Goal: Book appointment/travel/reservation

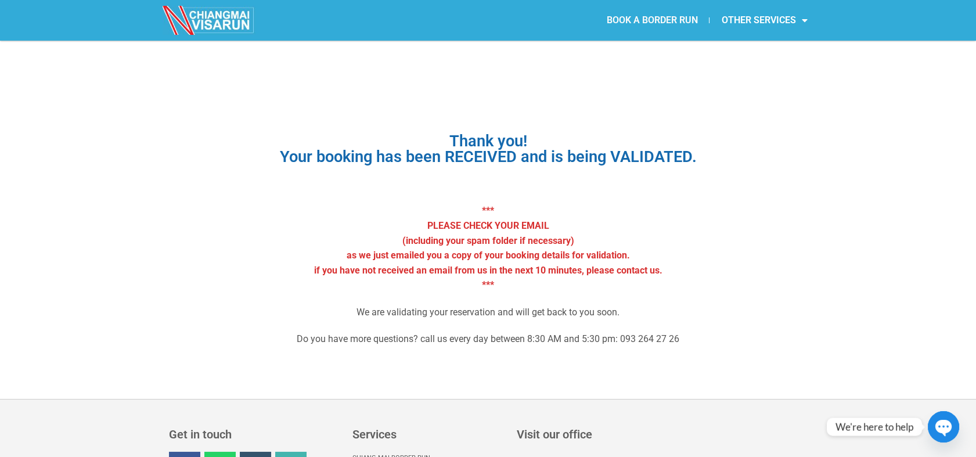
click at [634, 13] on link "BOOK A BORDER RUN" at bounding box center [652, 20] width 114 height 27
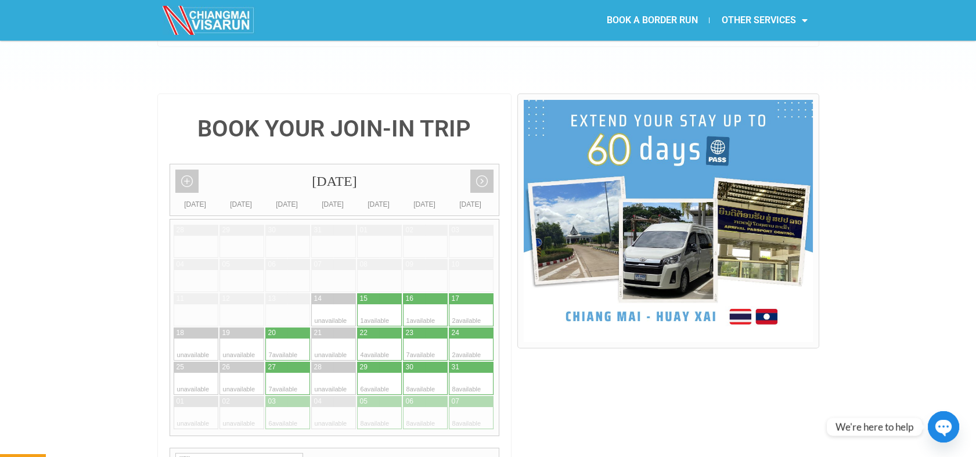
scroll to position [271, 0]
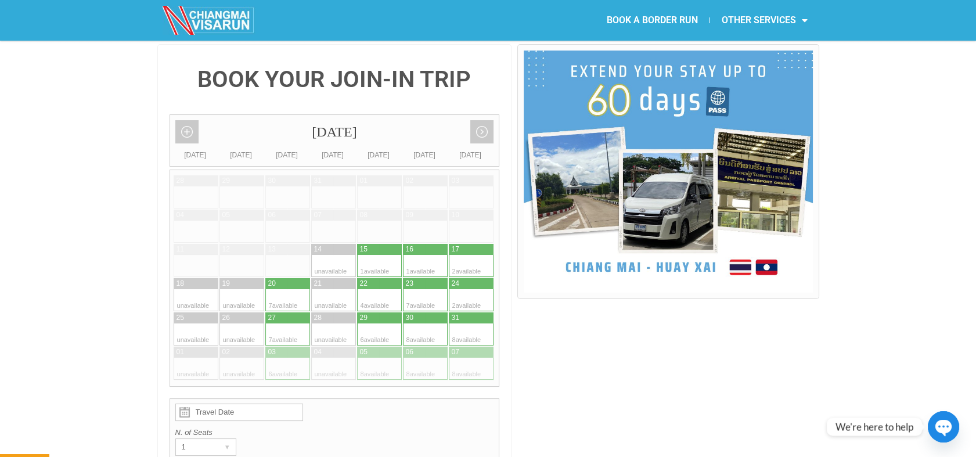
click at [389, 278] on div at bounding box center [390, 283] width 23 height 11
type input "[DATE]"
radio input "true"
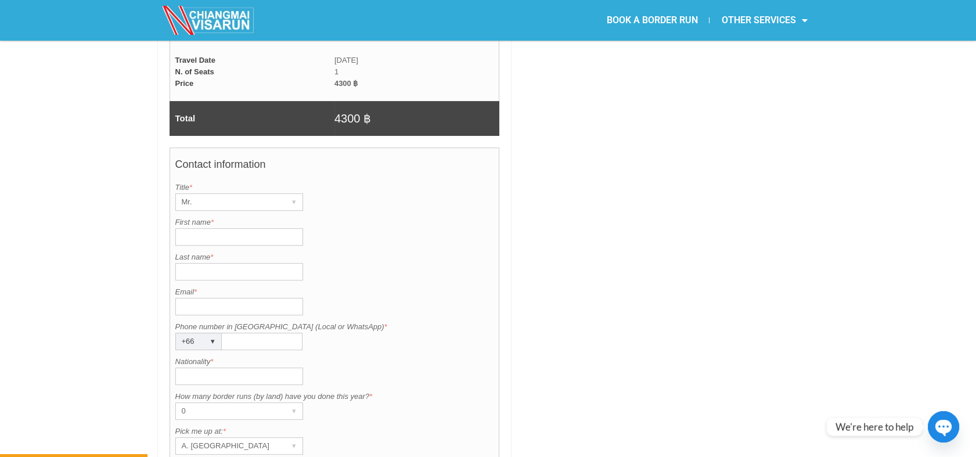
scroll to position [821, 0]
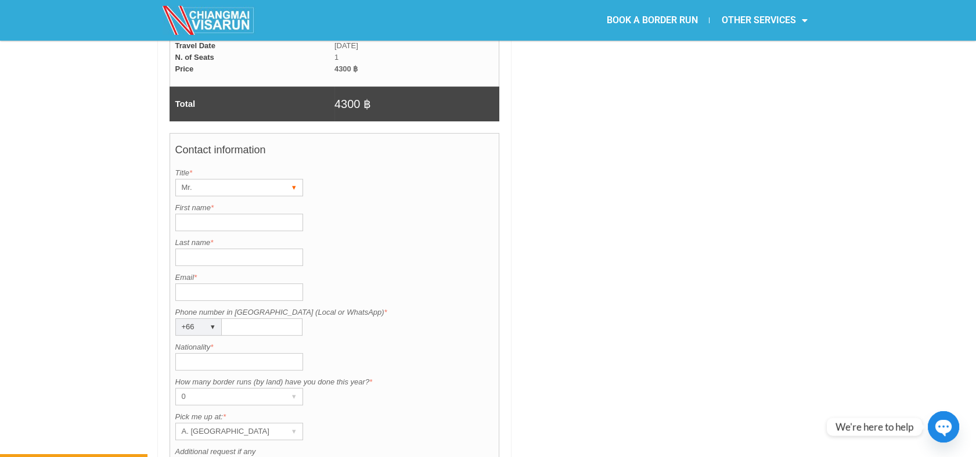
click at [274, 179] on div "Mr." at bounding box center [228, 187] width 105 height 16
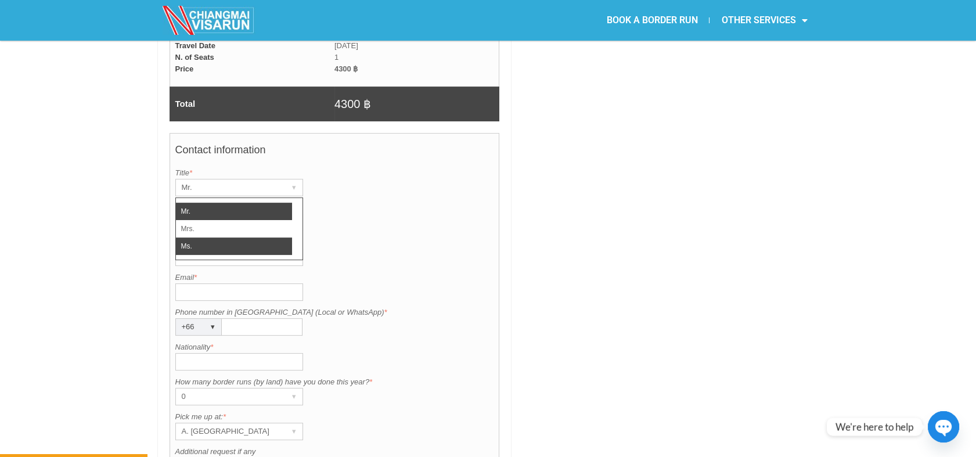
click at [233, 238] on li "Ms." at bounding box center [234, 246] width 116 height 17
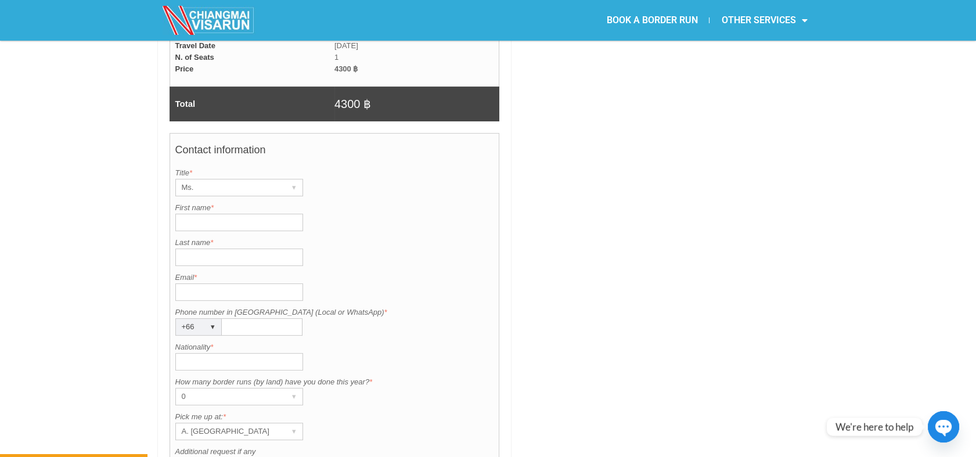
click at [228, 214] on input "First name *" at bounding box center [239, 222] width 128 height 17
type input "[PERSON_NAME]"
click at [224, 249] on input "Last name *" at bounding box center [239, 257] width 128 height 17
type input "Roxburgh"
click at [241, 353] on input "Nationality *" at bounding box center [239, 361] width 128 height 17
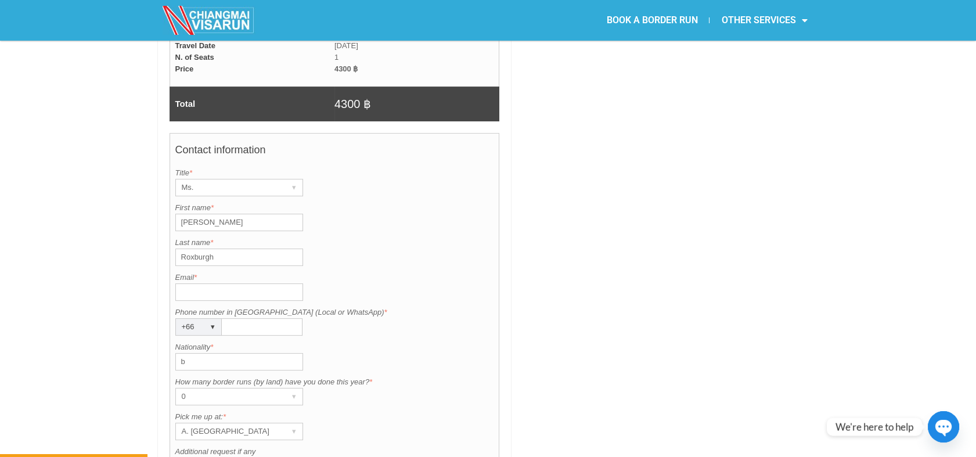
type input "British"
click at [223, 283] on input "Email *" at bounding box center [239, 291] width 128 height 17
click at [403, 203] on div "Contact information Title is required. Title * Ms. ▾ Mr. Mrs. Ms. First name is…" at bounding box center [335, 336] width 330 height 406
click at [232, 283] on input "Email *" at bounding box center [239, 291] width 128 height 17
type input "[EMAIL_ADDRESS][DOMAIN_NAME]"
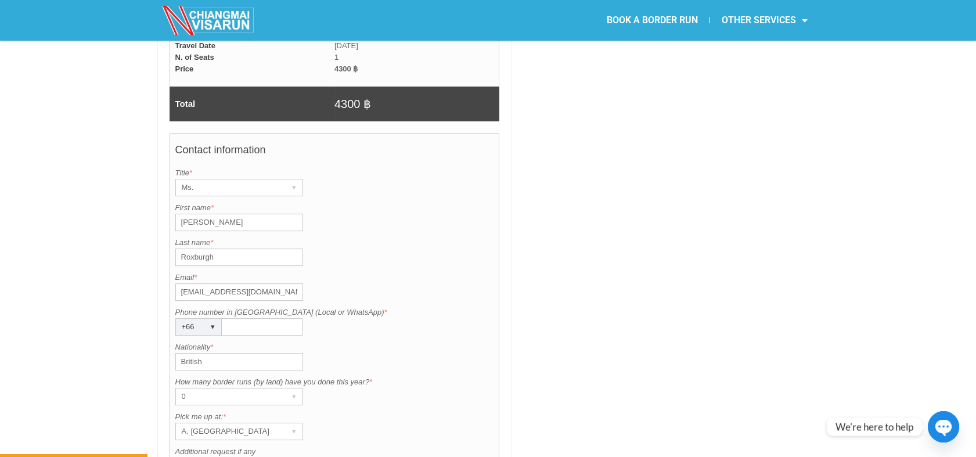
click at [235, 318] on input "Phone number in [GEOGRAPHIC_DATA] (Local or WhatsApp) *" at bounding box center [262, 326] width 81 height 17
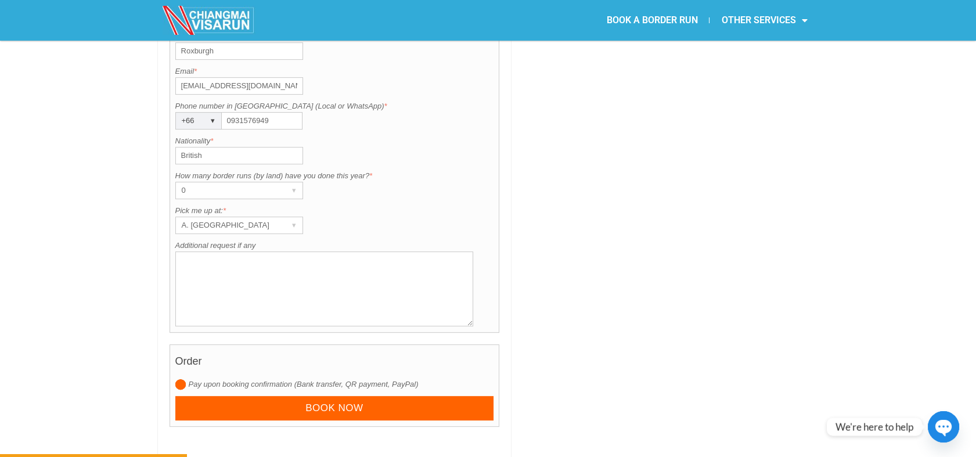
scroll to position [1041, 0]
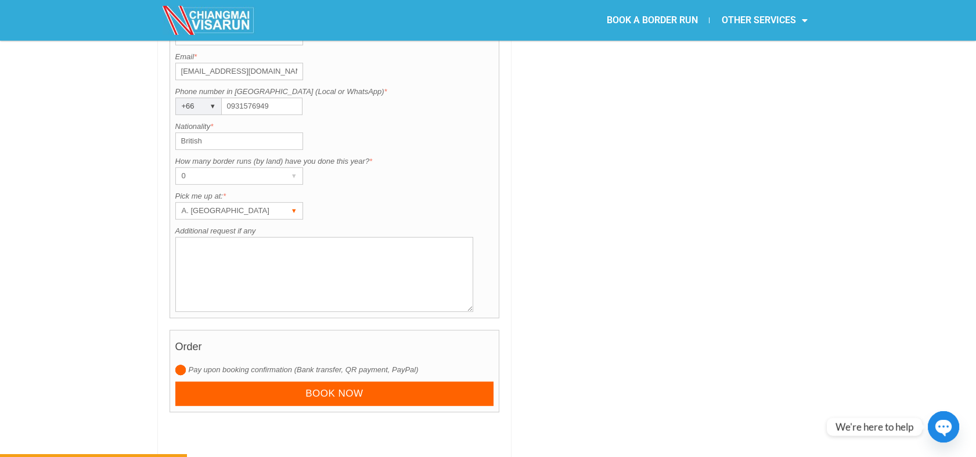
type input "0931576949"
click at [288, 203] on div "▾" at bounding box center [294, 211] width 16 height 16
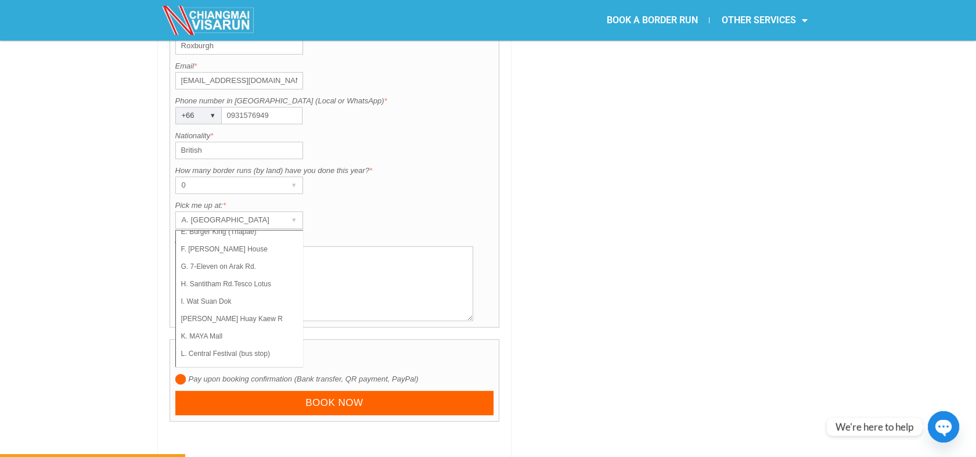
scroll to position [82, 0]
click at [276, 328] on li "K. MAYA Mall" at bounding box center [234, 336] width 116 height 17
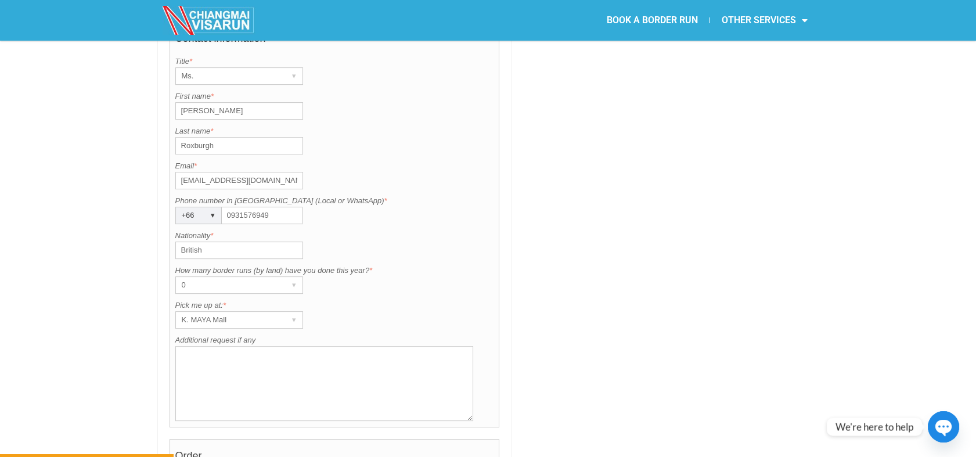
scroll to position [968, 0]
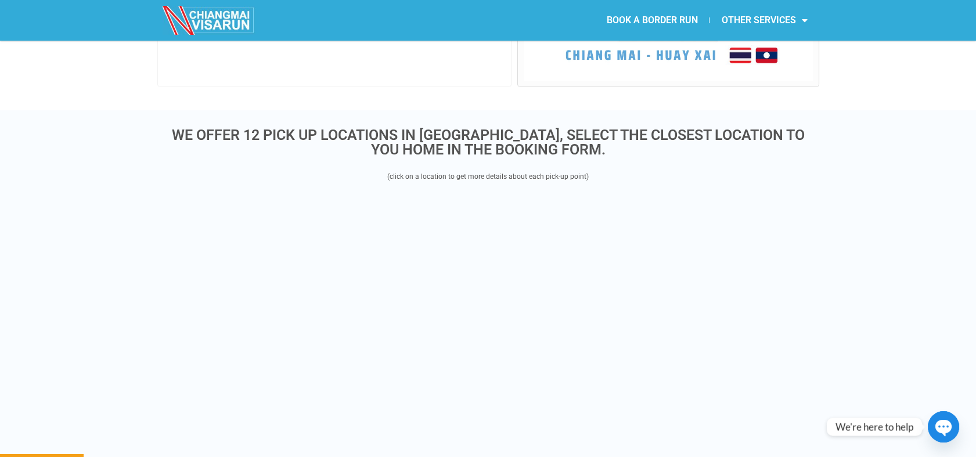
scroll to position [300, 0]
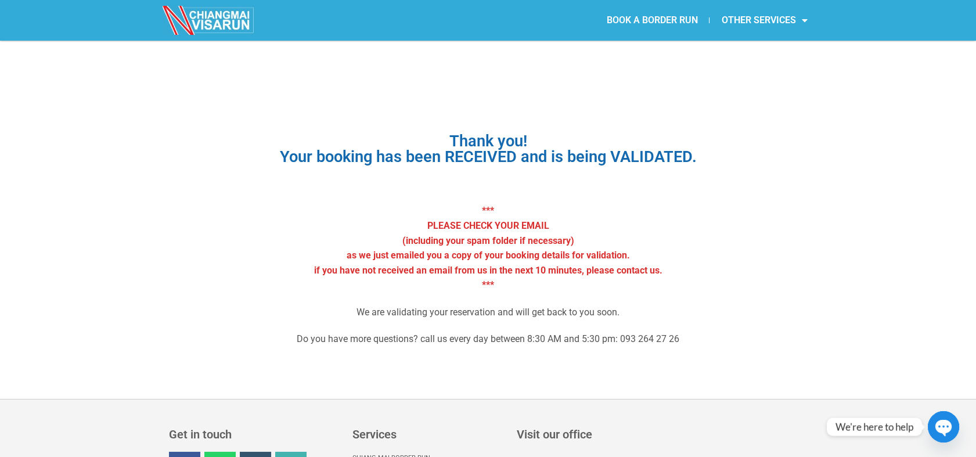
click at [621, 19] on link "BOOK A BORDER RUN" at bounding box center [652, 20] width 114 height 27
